Goal: Information Seeking & Learning: Learn about a topic

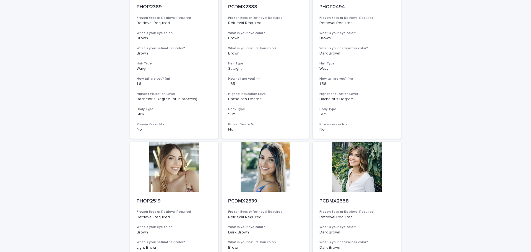
scroll to position [636, 0]
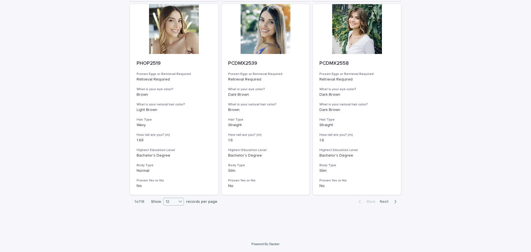
click at [178, 203] on icon at bounding box center [181, 202] width 6 height 6
click at [170, 220] on div "36" at bounding box center [172, 222] width 20 height 7
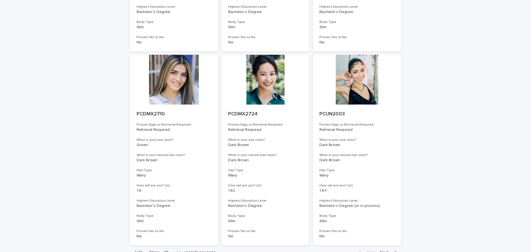
scroll to position [2189, 0]
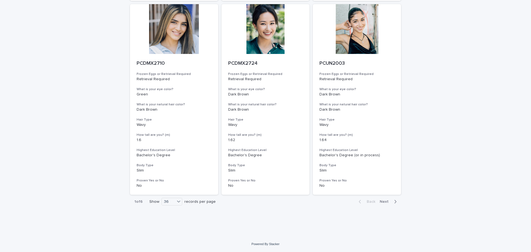
click at [382, 203] on span "Next" at bounding box center [386, 202] width 12 height 4
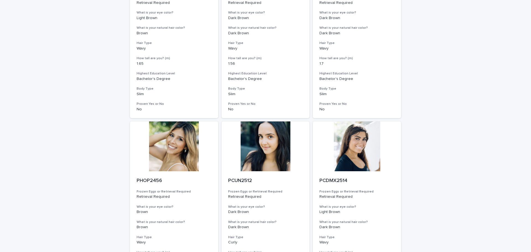
scroll to position [719, 0]
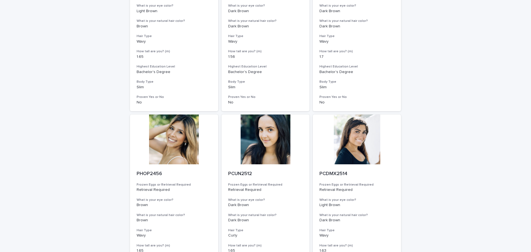
drag, startPoint x: 273, startPoint y: 129, endPoint x: 418, endPoint y: 130, distance: 145.2
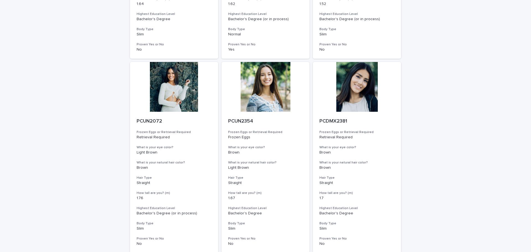
scroll to position [2158, 0]
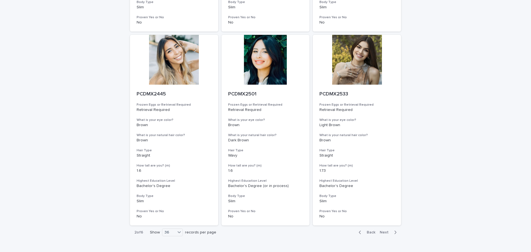
click at [392, 230] on div "button" at bounding box center [394, 232] width 5 height 5
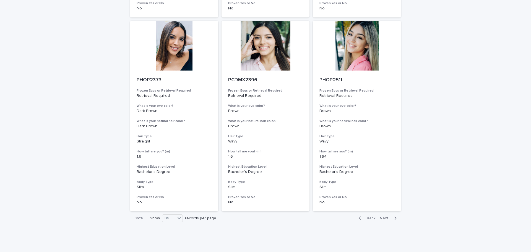
scroll to position [2189, 0]
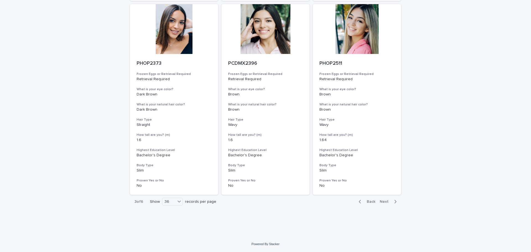
drag, startPoint x: 388, startPoint y: 200, endPoint x: 442, endPoint y: 217, distance: 55.7
click at [388, 200] on span "Next" at bounding box center [386, 202] width 12 height 4
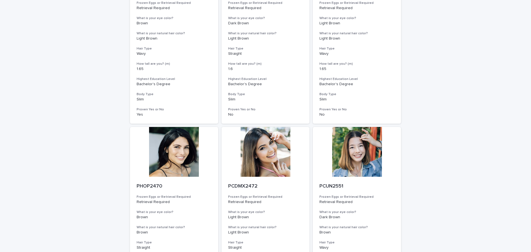
scroll to position [2158, 0]
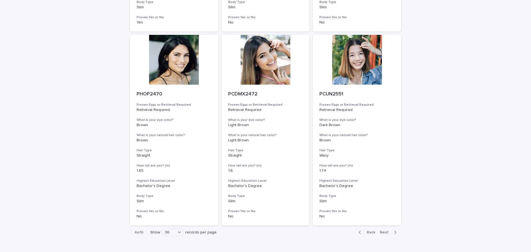
drag, startPoint x: 387, startPoint y: 233, endPoint x: 469, endPoint y: 245, distance: 83.5
click at [386, 233] on span "Next" at bounding box center [386, 232] width 12 height 4
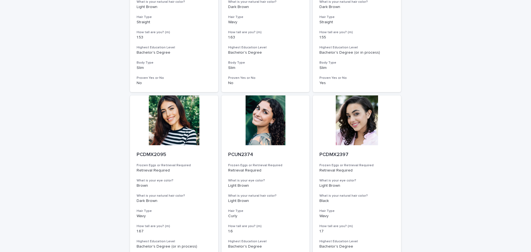
scroll to position [2186, 0]
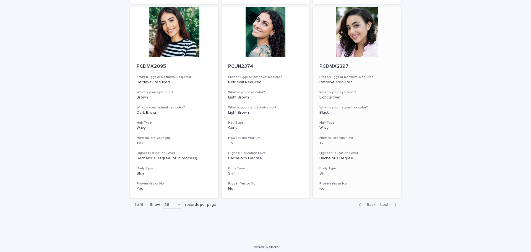
click at [389, 198] on div "PCDMX2397 Frozen Eggs or Retrieval Required Retrieval Required What is your eye…" at bounding box center [357, 127] width 88 height 141
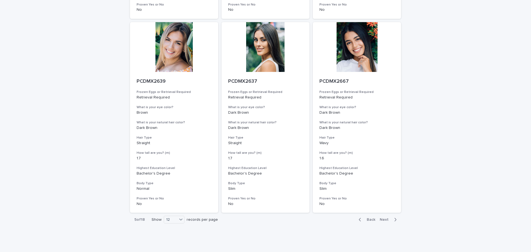
scroll to position [636, 0]
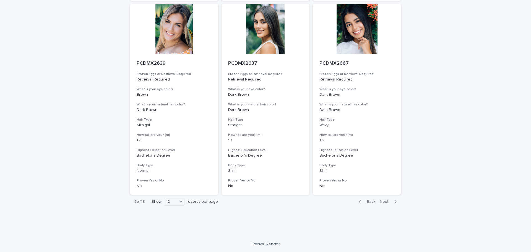
click at [384, 199] on button "Next" at bounding box center [390, 201] width 24 height 5
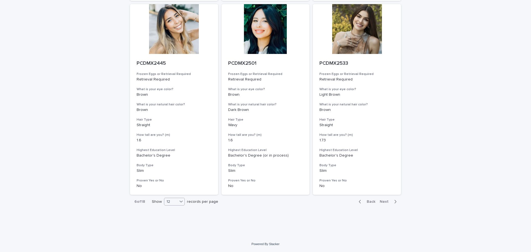
click at [180, 202] on icon at bounding box center [181, 202] width 3 height 2
click at [176, 222] on div "36" at bounding box center [172, 222] width 20 height 7
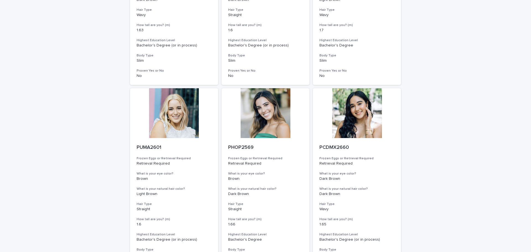
scroll to position [1494, 0]
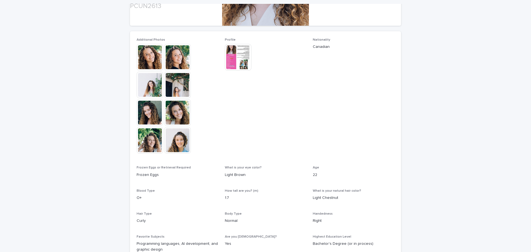
scroll to position [138, 0]
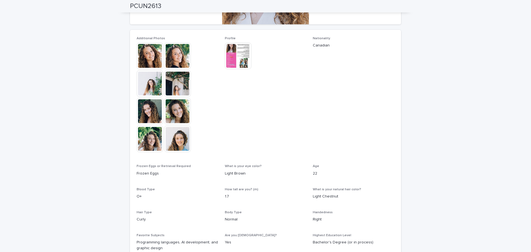
click at [237, 55] on img at bounding box center [238, 56] width 27 height 27
